Goal: Check status

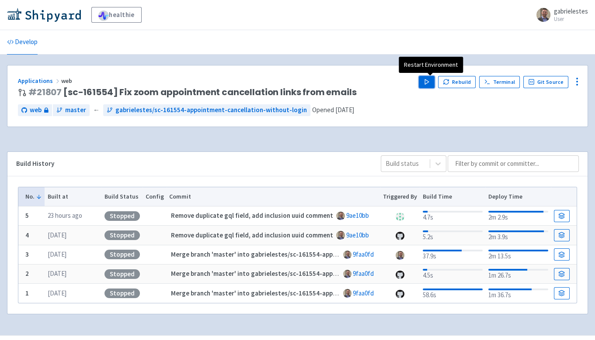
click at [434, 81] on button "Play" at bounding box center [427, 82] width 16 height 12
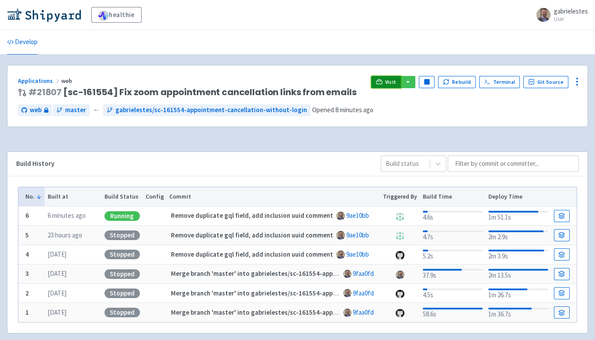
click at [388, 84] on link "Visit" at bounding box center [386, 82] width 30 height 12
click at [506, 84] on link "Terminal" at bounding box center [499, 82] width 41 height 12
